Goal: Communication & Community: Participate in discussion

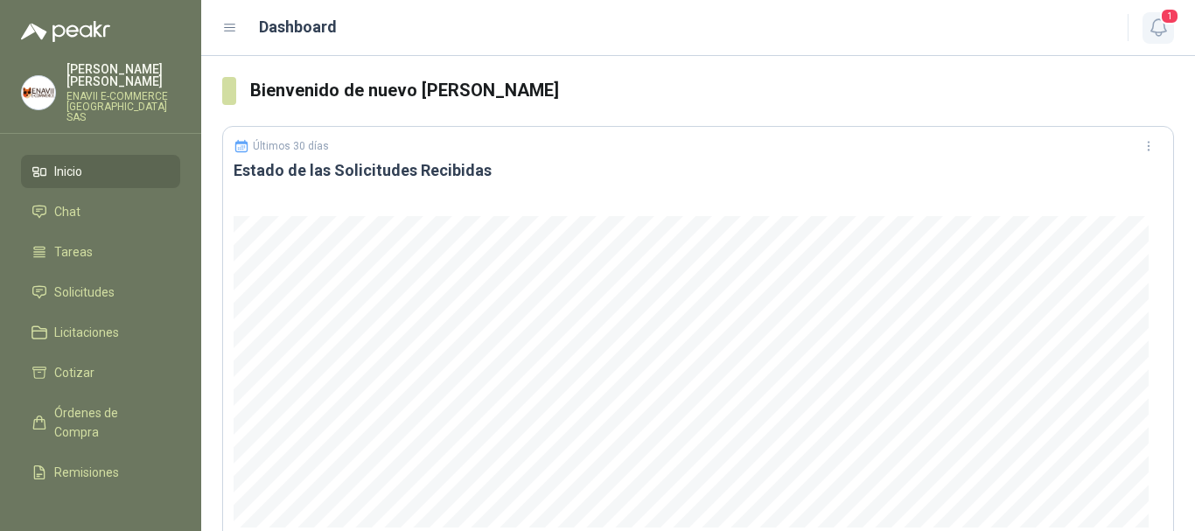
click at [1162, 26] on icon "button" at bounding box center [1159, 28] width 22 height 22
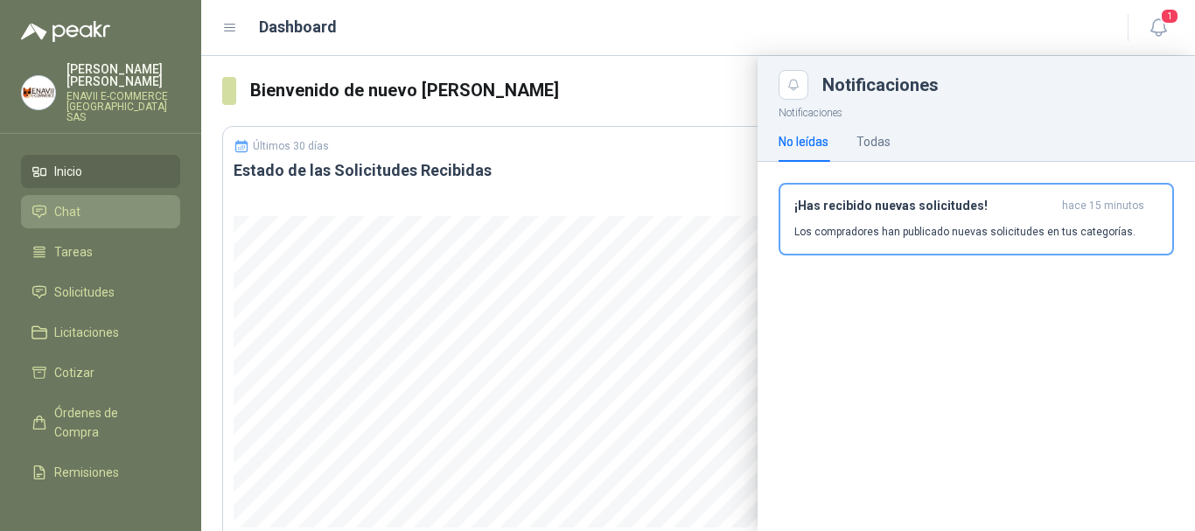
click at [68, 205] on span "Chat" at bounding box center [67, 211] width 26 height 19
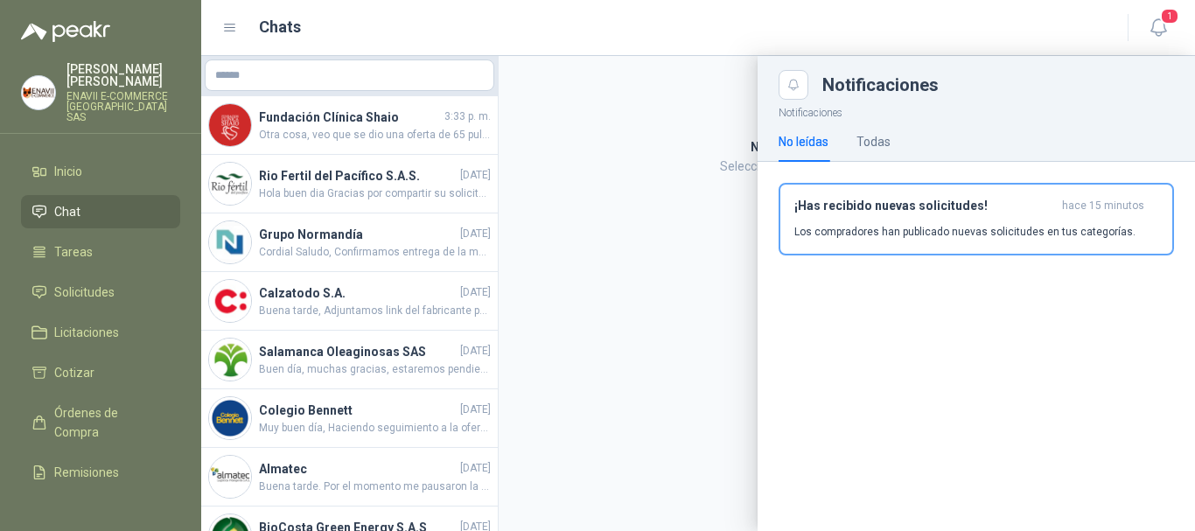
click at [328, 135] on div at bounding box center [698, 293] width 994 height 475
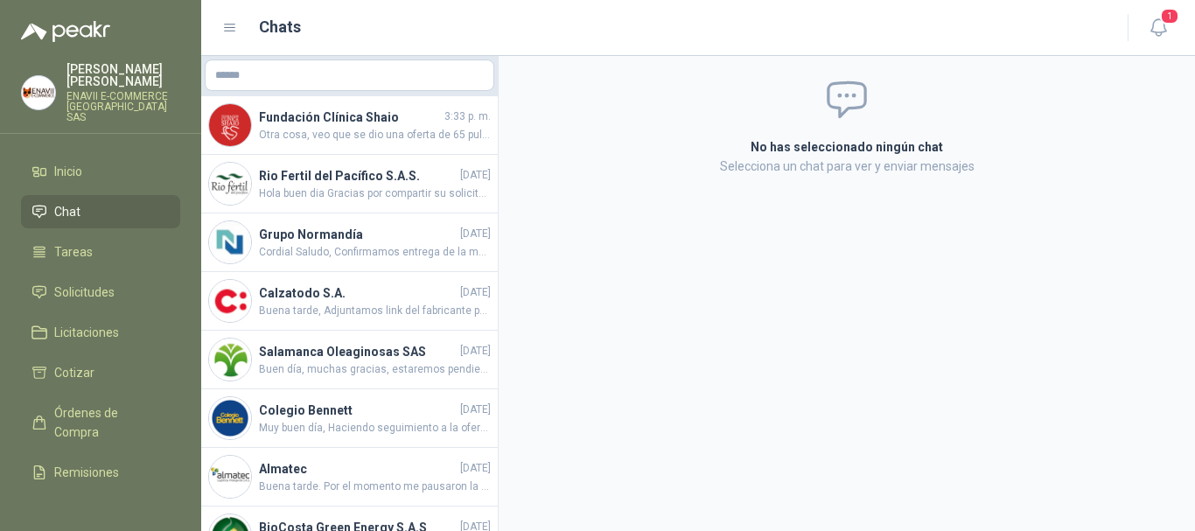
click at [328, 135] on span "Otra cosa, veo que se dio una oferta de 65 pulgadas y la solicitud dice 60. con…" at bounding box center [375, 135] width 232 height 17
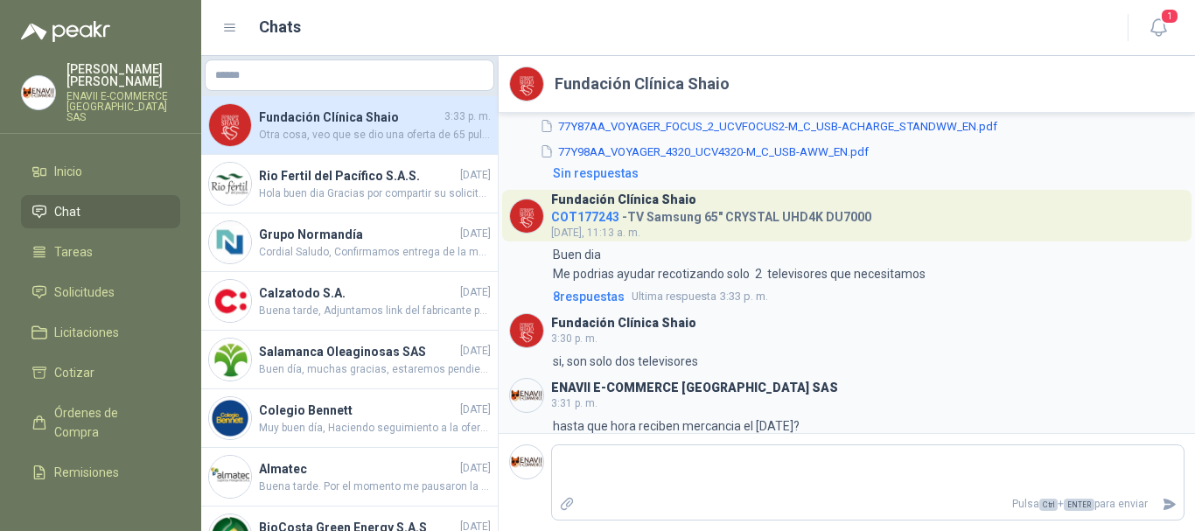
scroll to position [3215, 0]
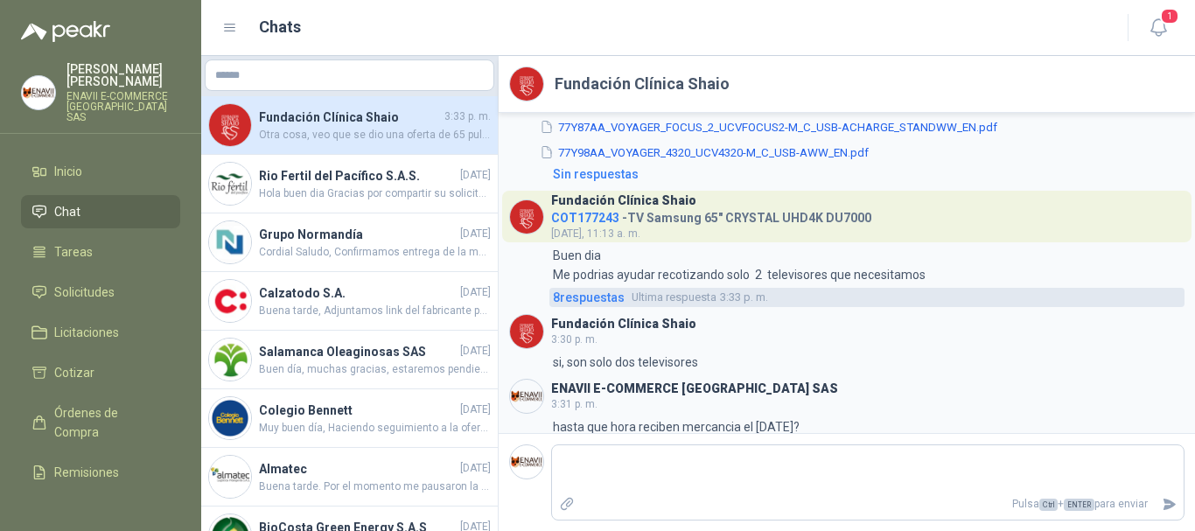
click at [597, 307] on span "8 respuesta s" at bounding box center [589, 297] width 72 height 19
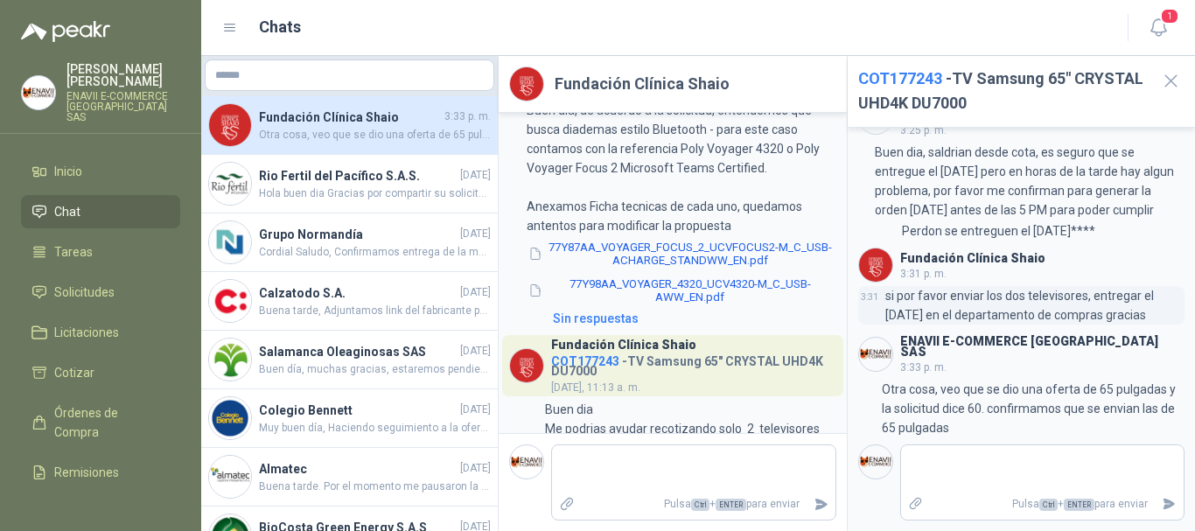
scroll to position [446, 0]
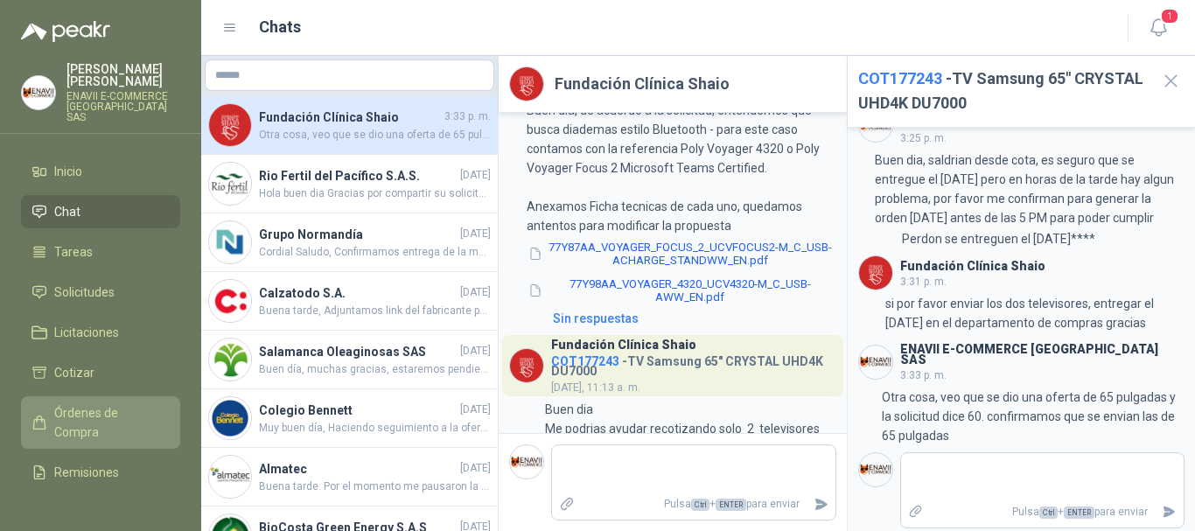
click at [98, 408] on span "Órdenes de Compra" at bounding box center [108, 422] width 109 height 38
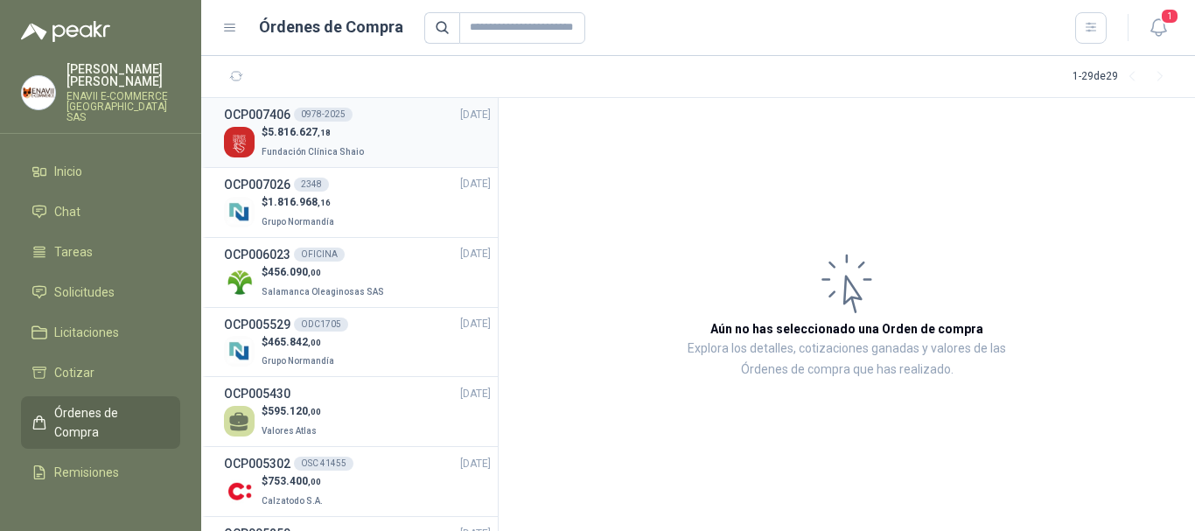
click at [360, 136] on div "$ 5.816.627 ,18 Fundación Clínica Shaio" at bounding box center [357, 142] width 267 height 36
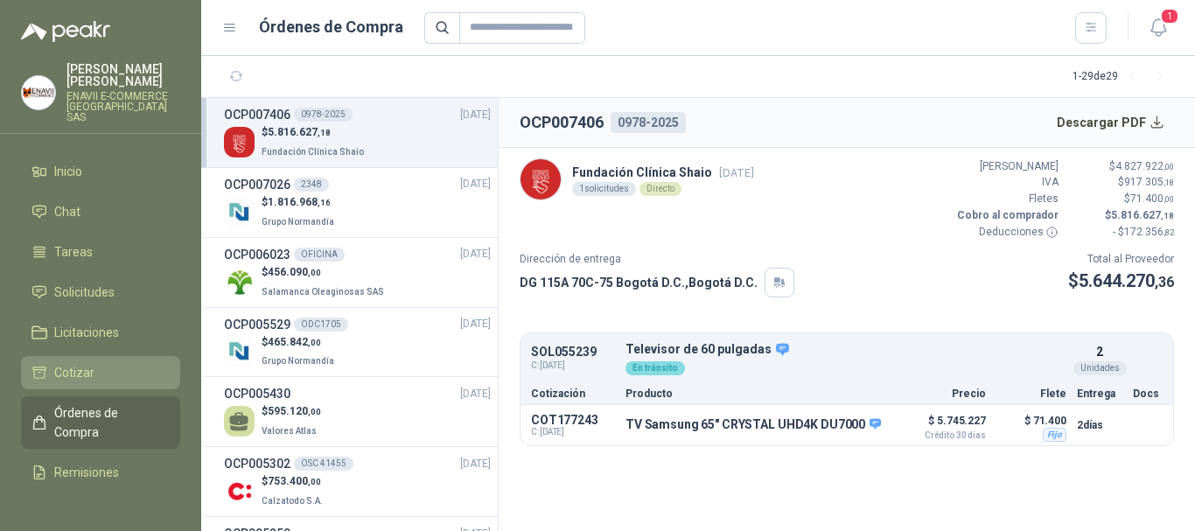
click at [96, 363] on li "Cotizar" at bounding box center [100, 372] width 138 height 19
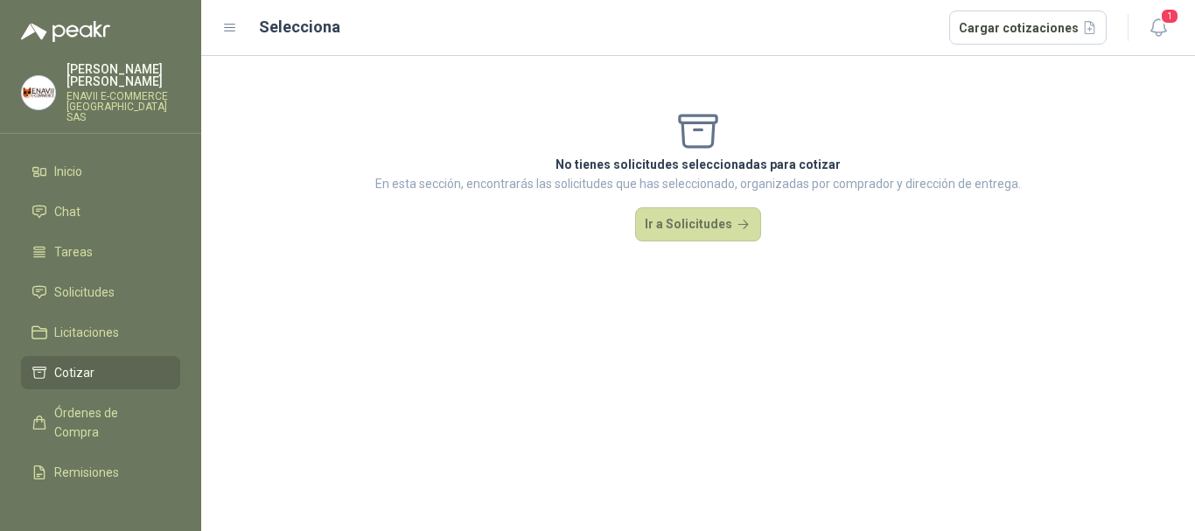
click at [771, 278] on div "No tienes solicitudes seleccionadas para cotizar En esta sección, encontrarás l…" at bounding box center [698, 175] width 994 height 238
